Goal: Task Accomplishment & Management: Use online tool/utility

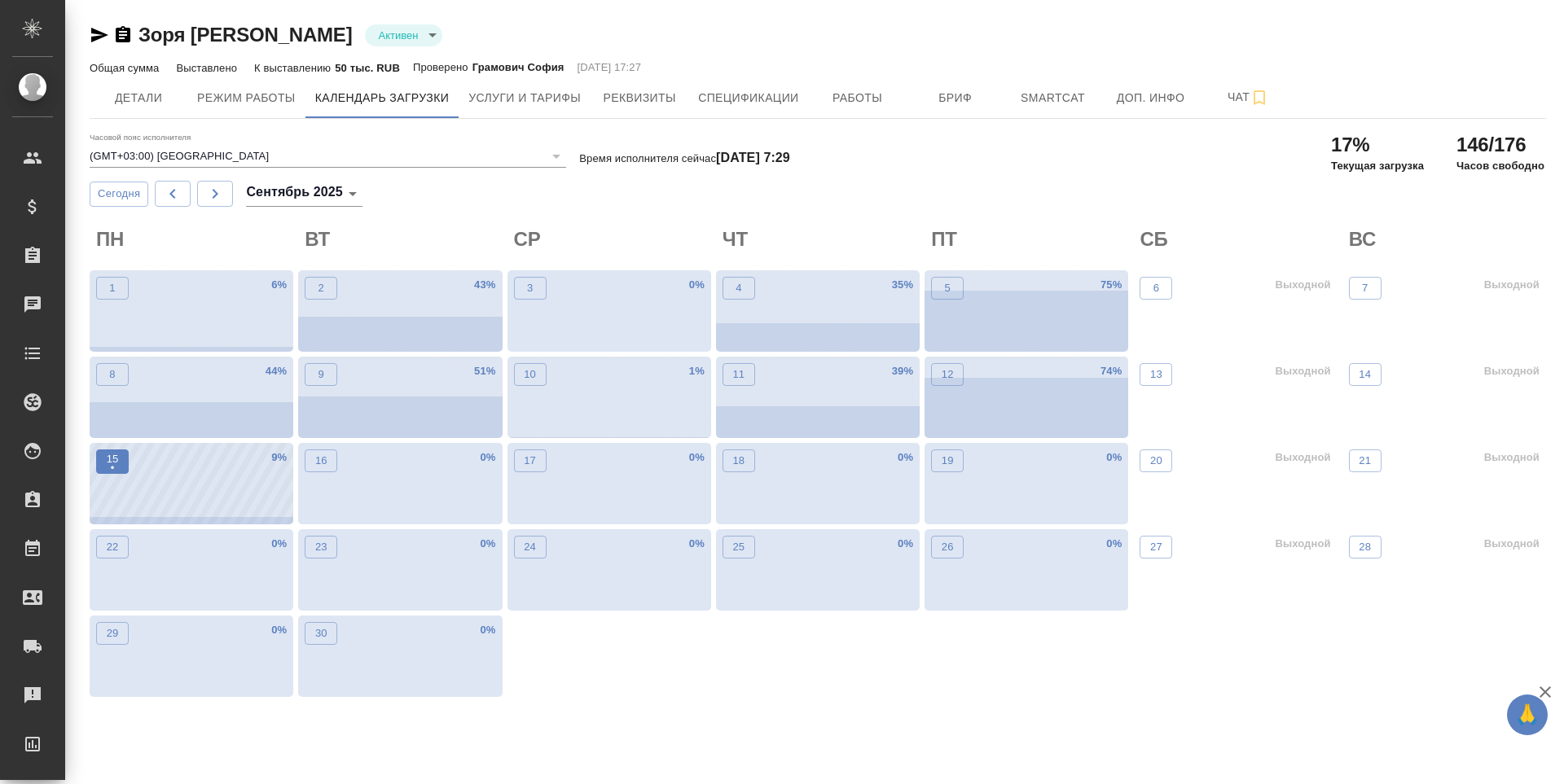
click at [112, 462] on p "•" at bounding box center [112, 469] width 12 height 16
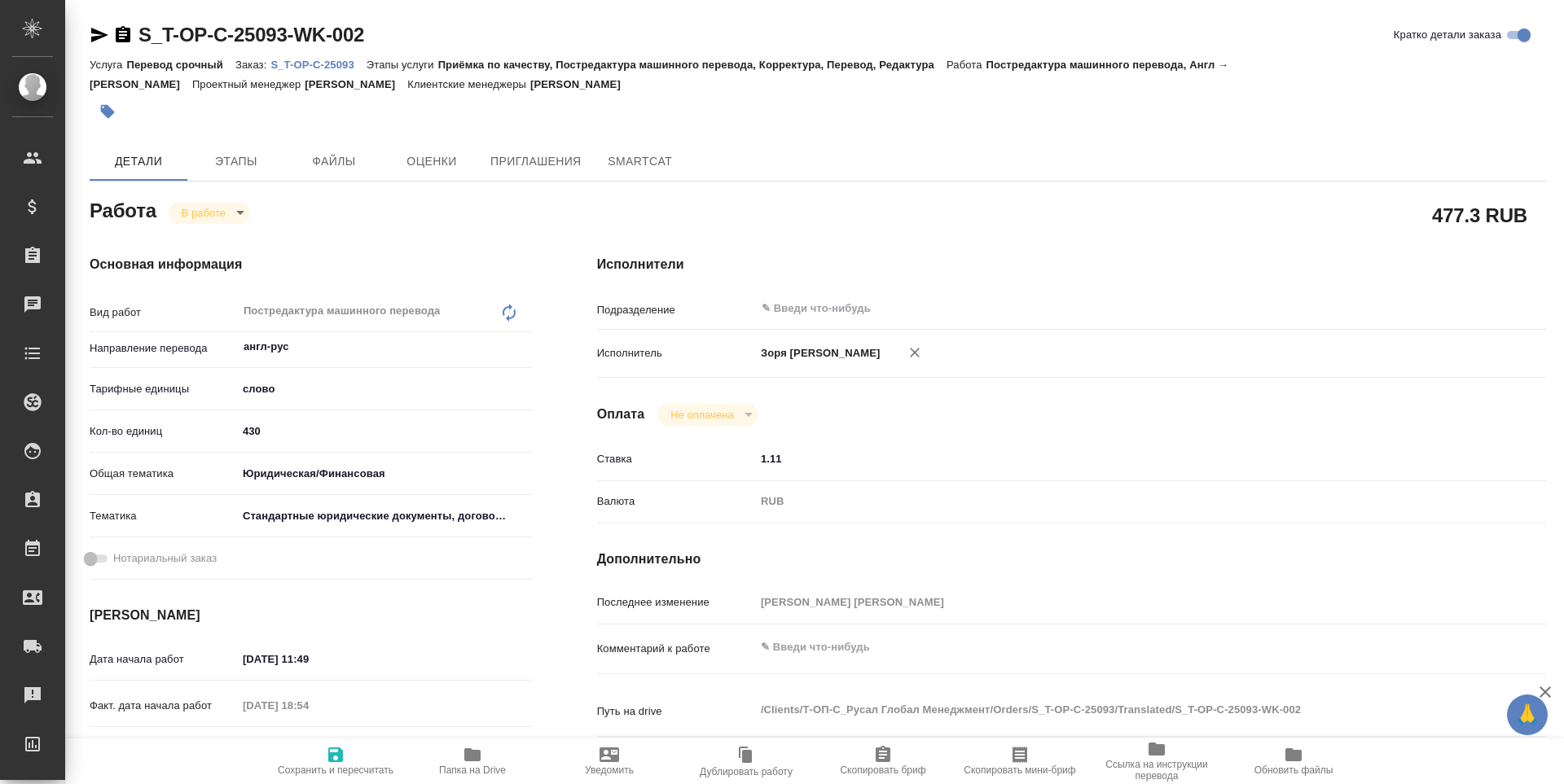
type textarea "x"
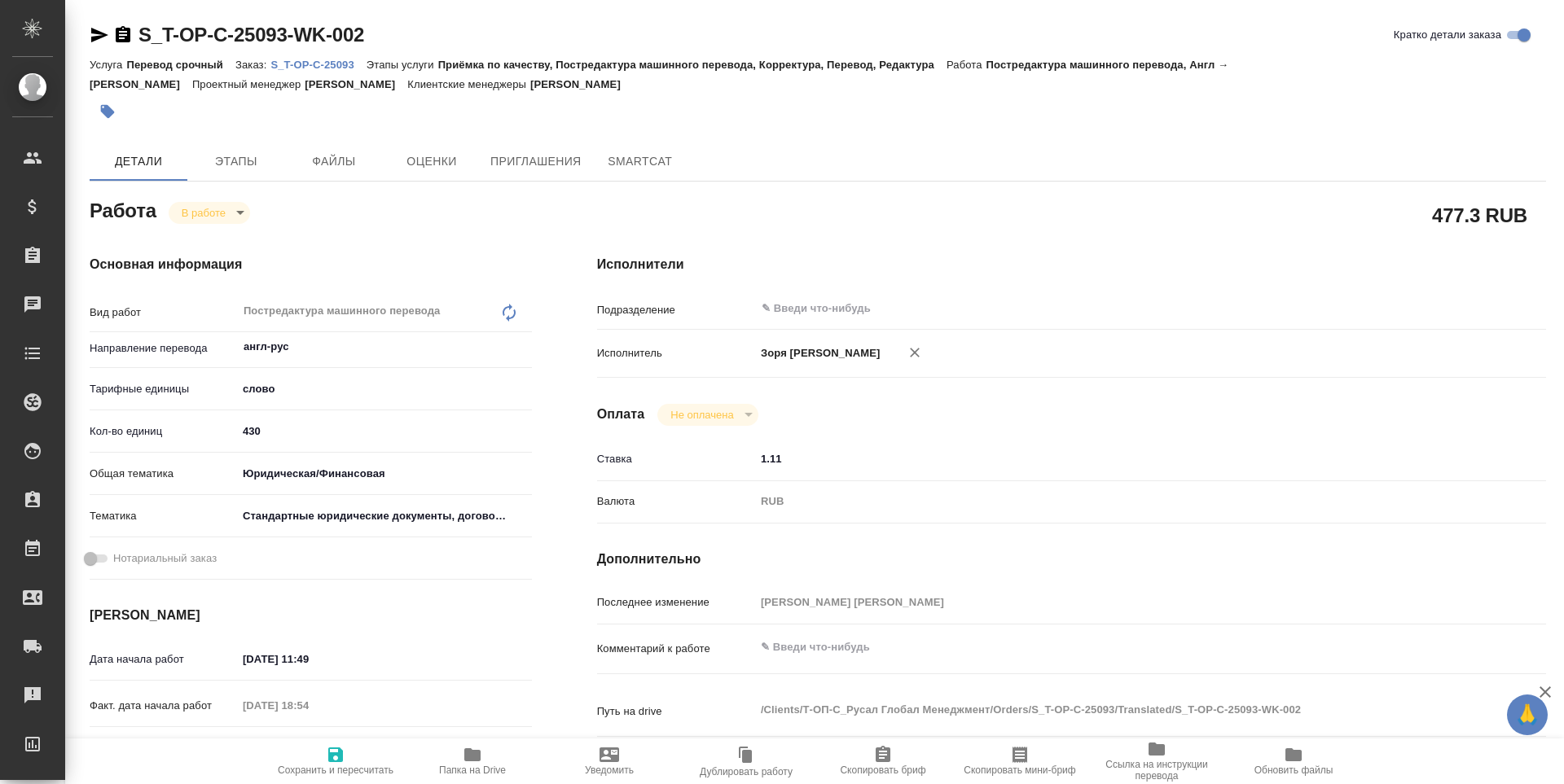
type textarea "x"
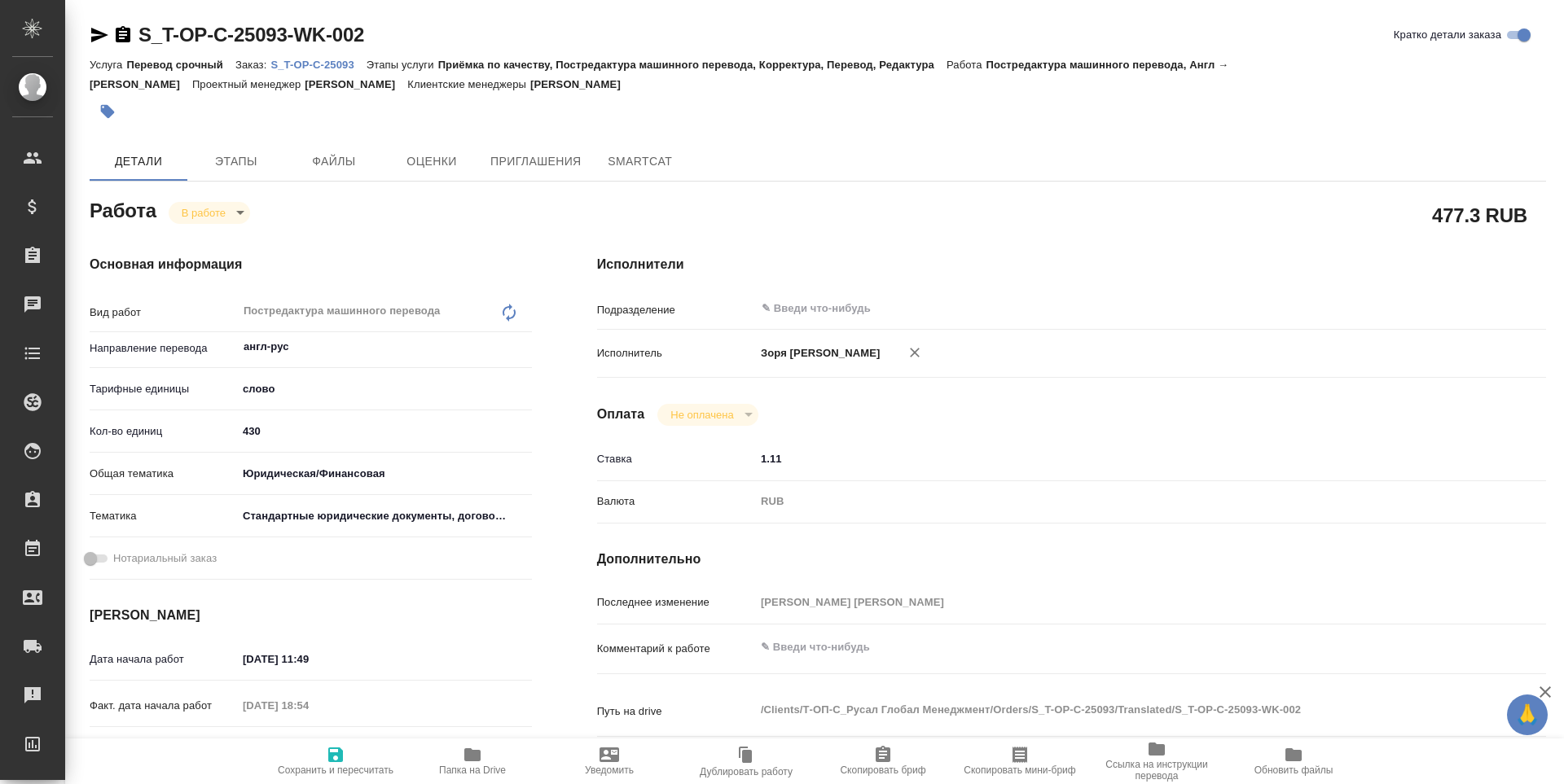
type textarea "x"
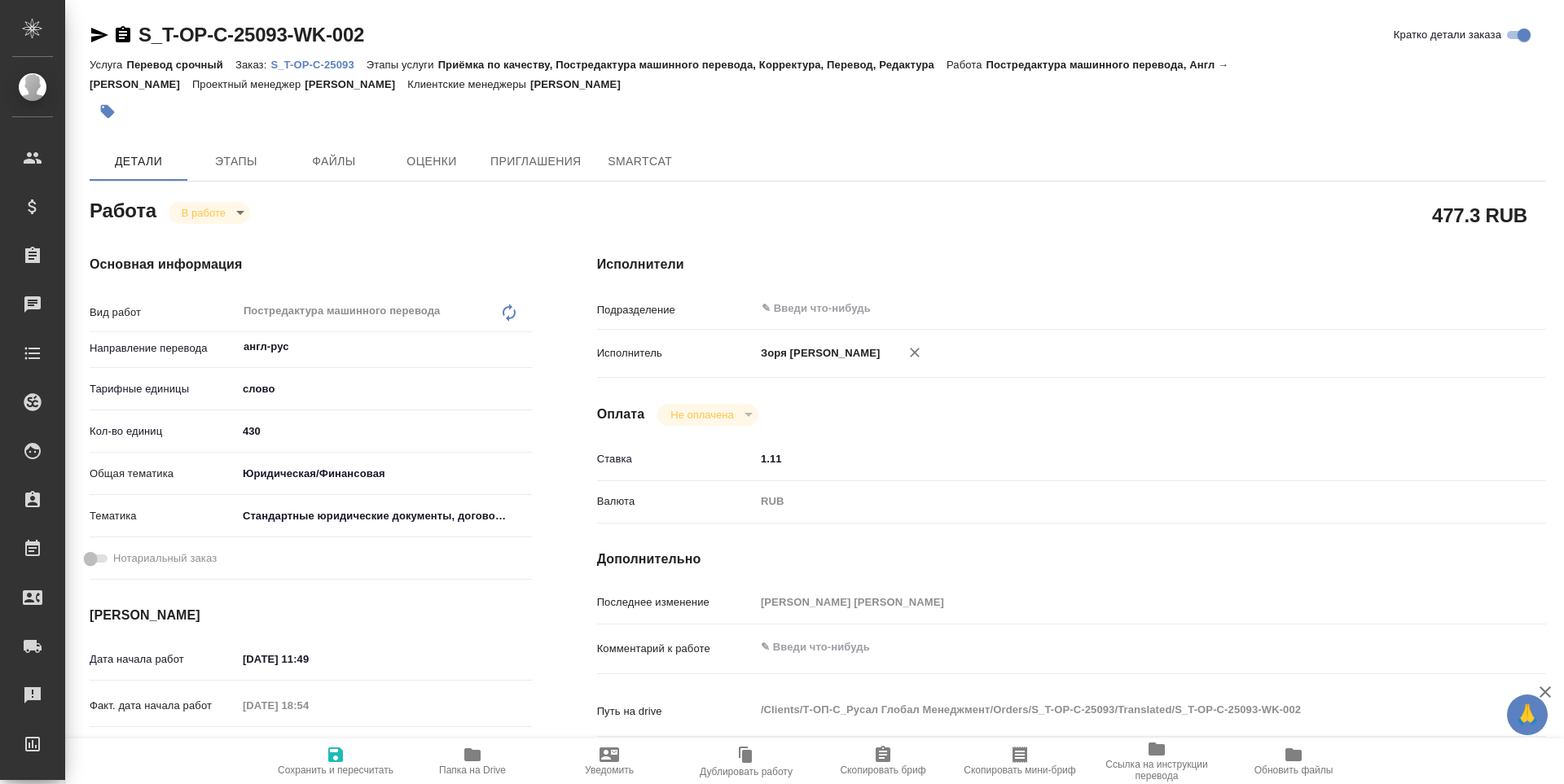
type textarea "x"
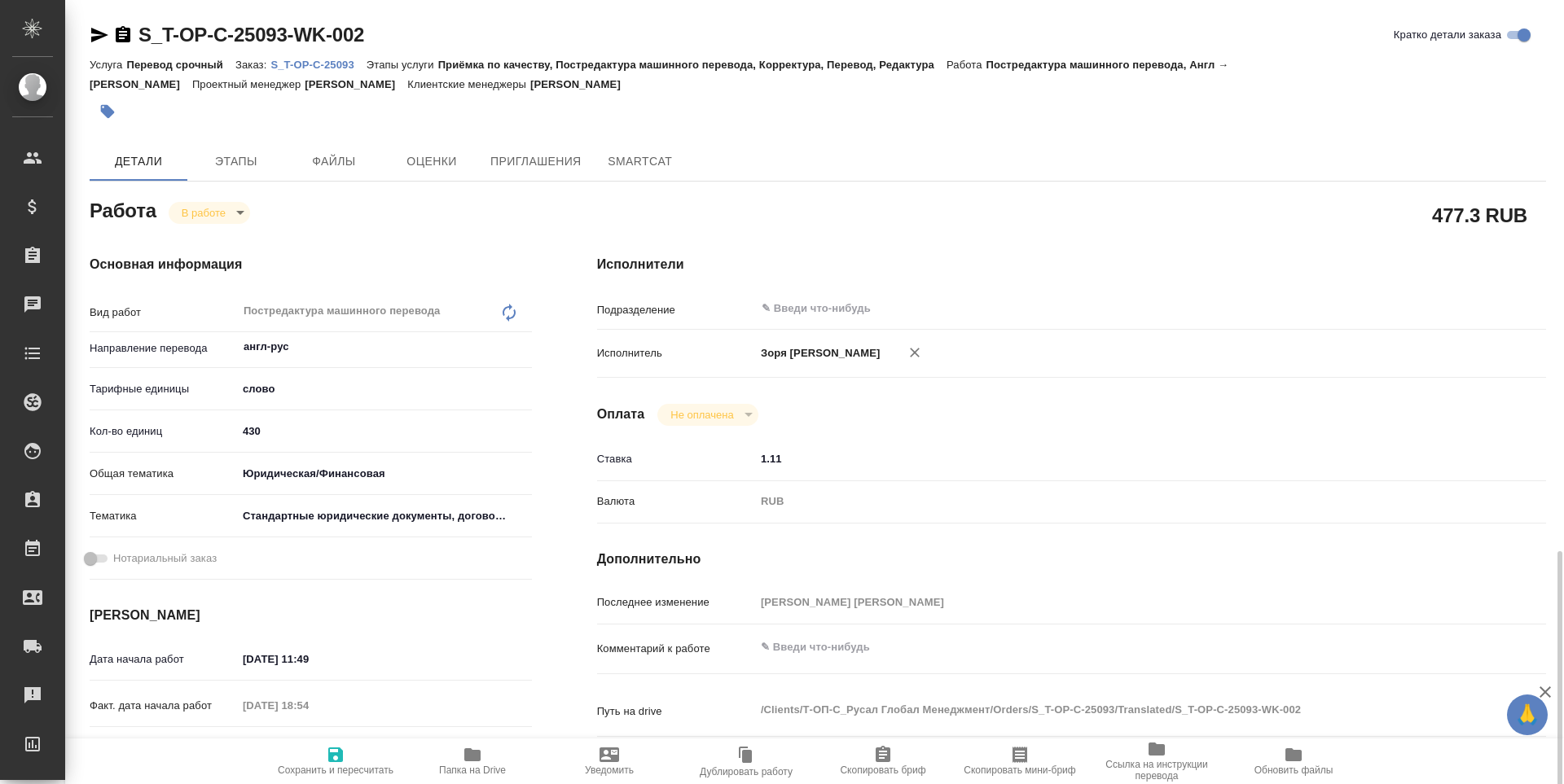
scroll to position [606, 0]
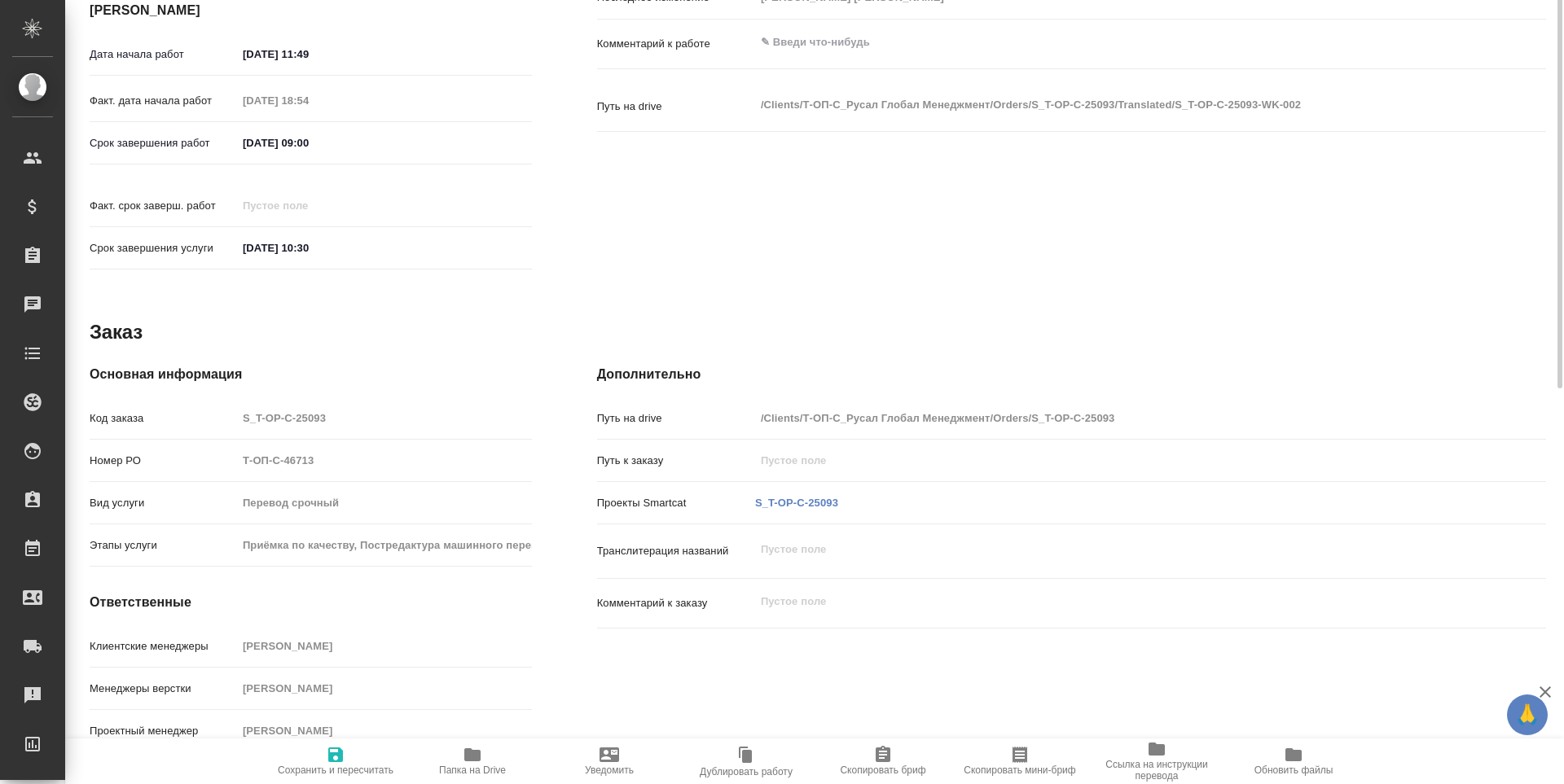
type textarea "x"
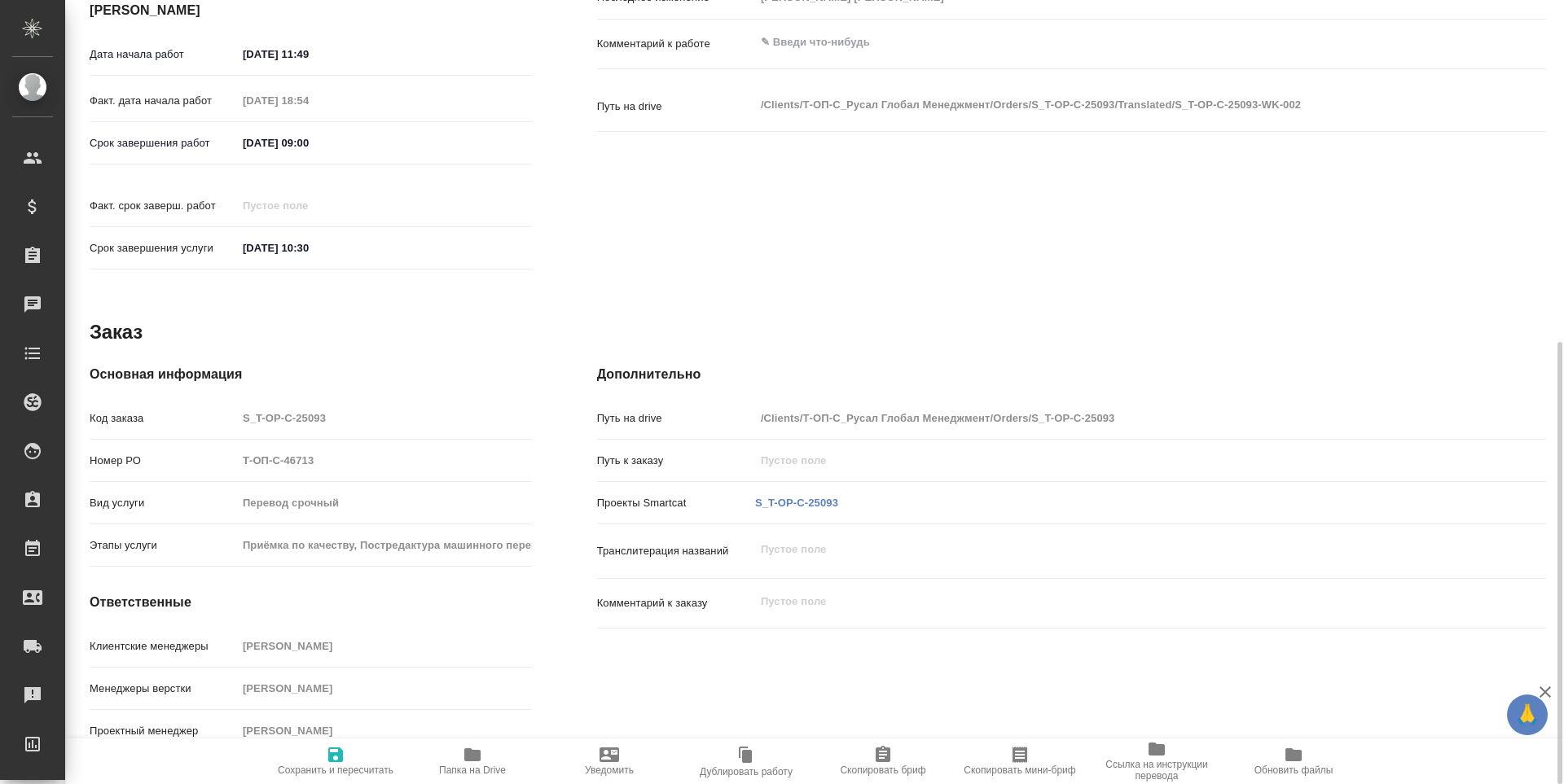
click at [773, 496] on p "S_T-OP-C-25093" at bounding box center [796, 504] width 83 height 16
click at [773, 497] on link "S_T-OP-C-25093" at bounding box center [796, 503] width 83 height 12
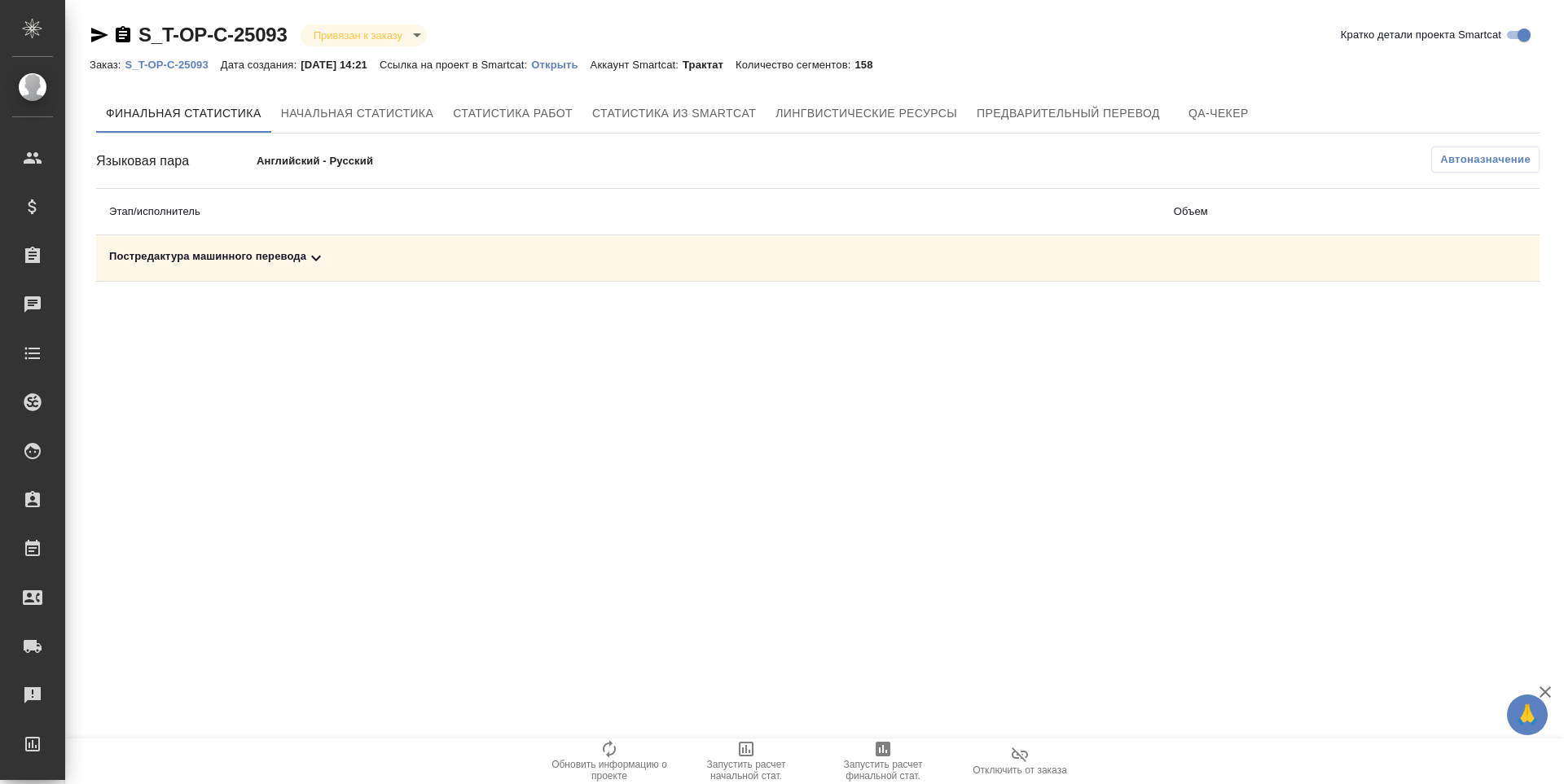
click at [879, 764] on span "Запустить расчет финальной стат." at bounding box center [883, 770] width 117 height 23
